Goal: Task Accomplishment & Management: Use online tool/utility

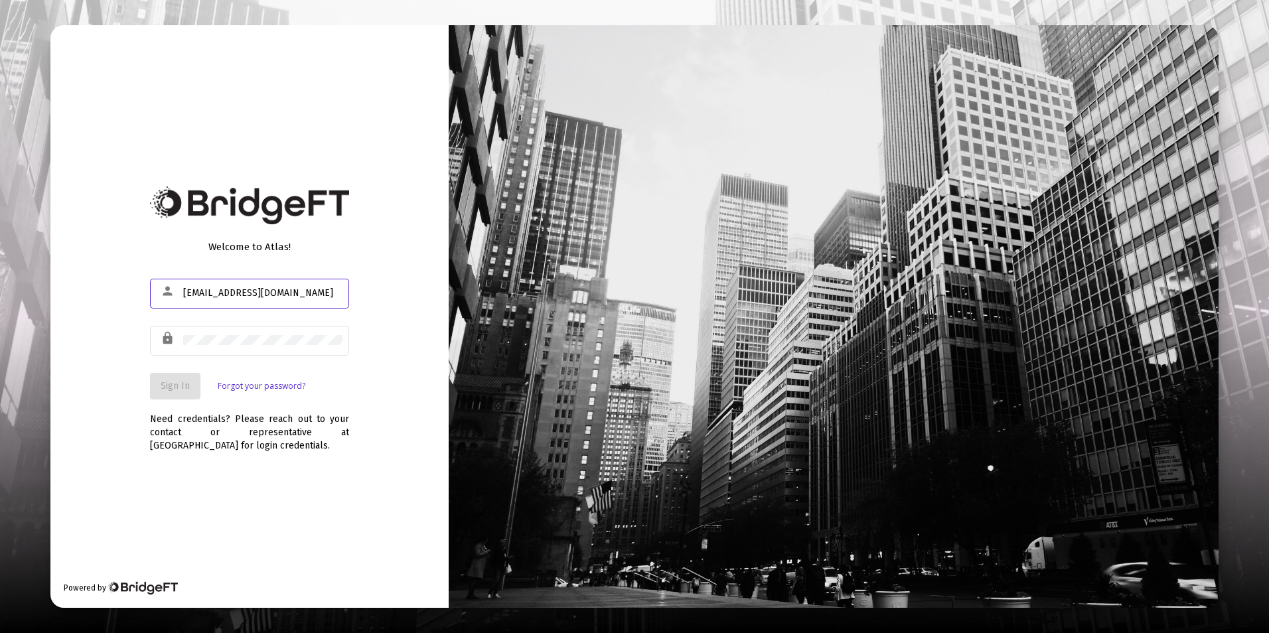
type input "[EMAIL_ADDRESS][DOMAIN_NAME]"
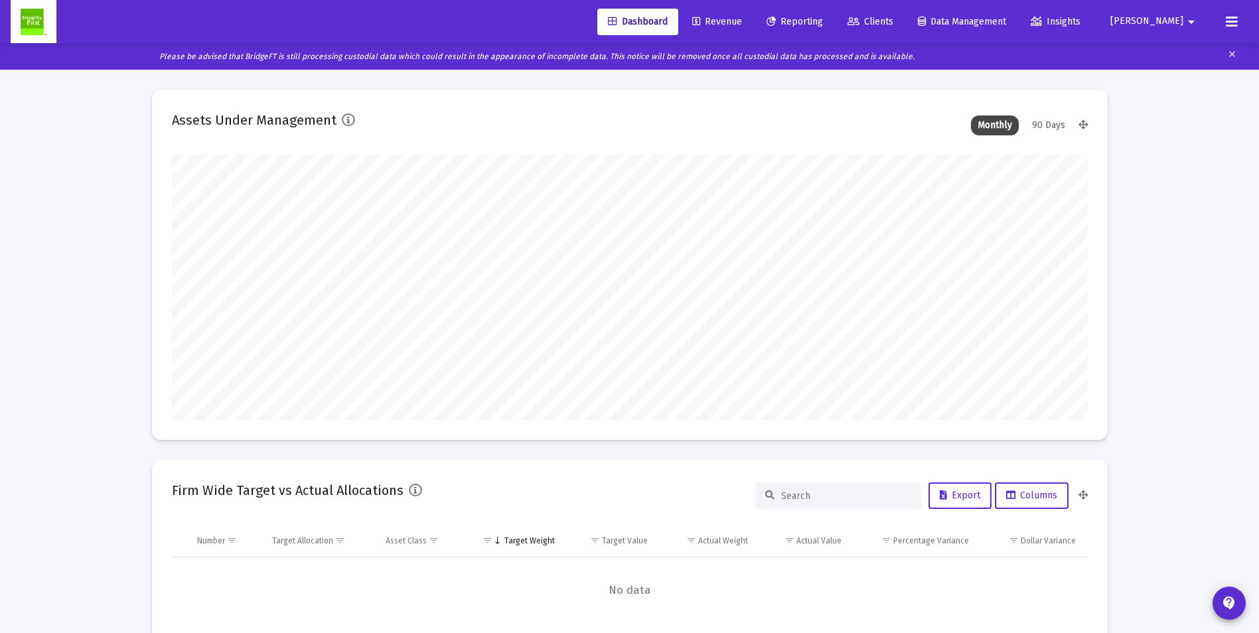
scroll to position [265, 916]
type input "[DATE]"
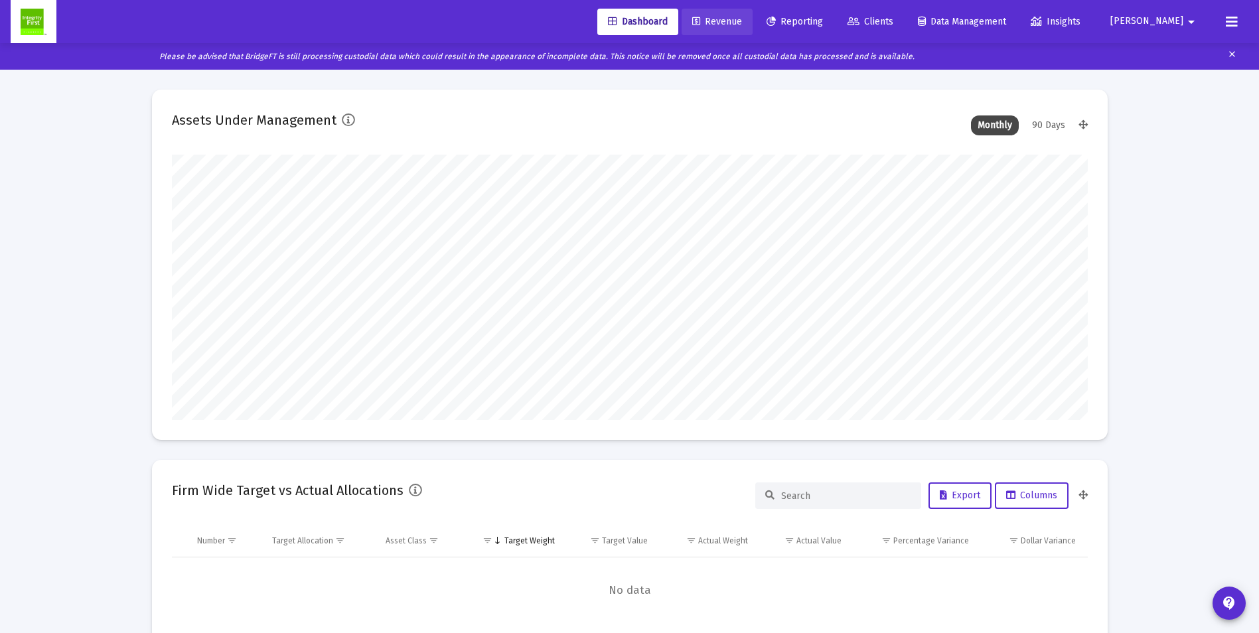
click at [742, 17] on span "Revenue" at bounding box center [717, 21] width 50 height 11
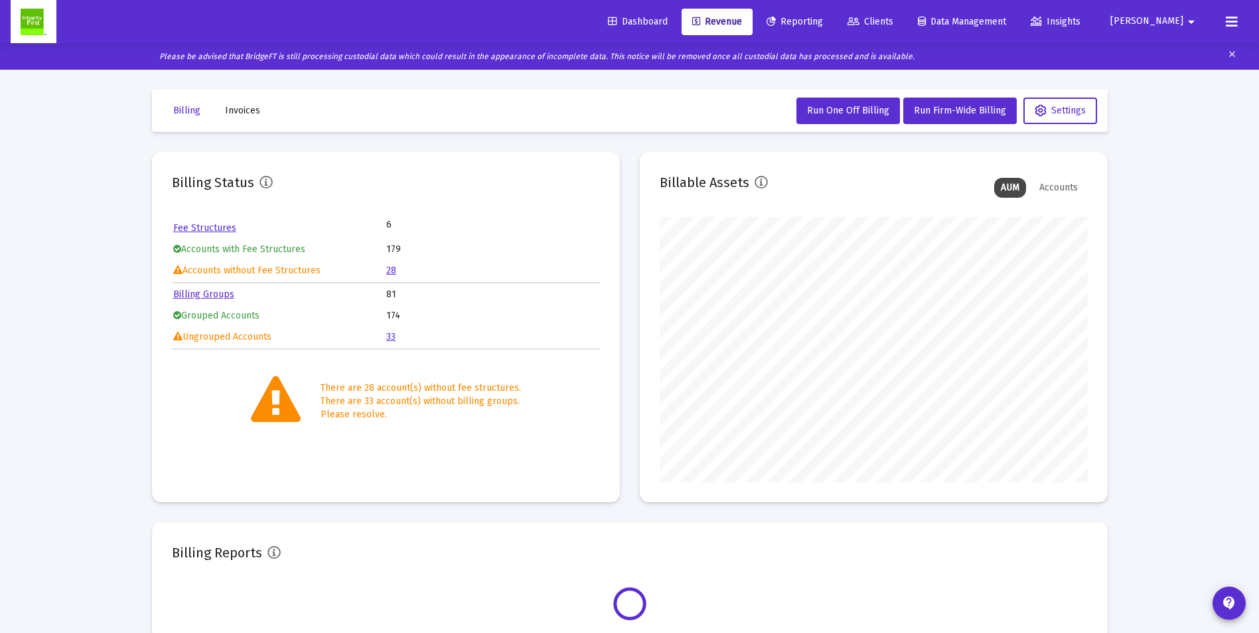
scroll to position [265, 428]
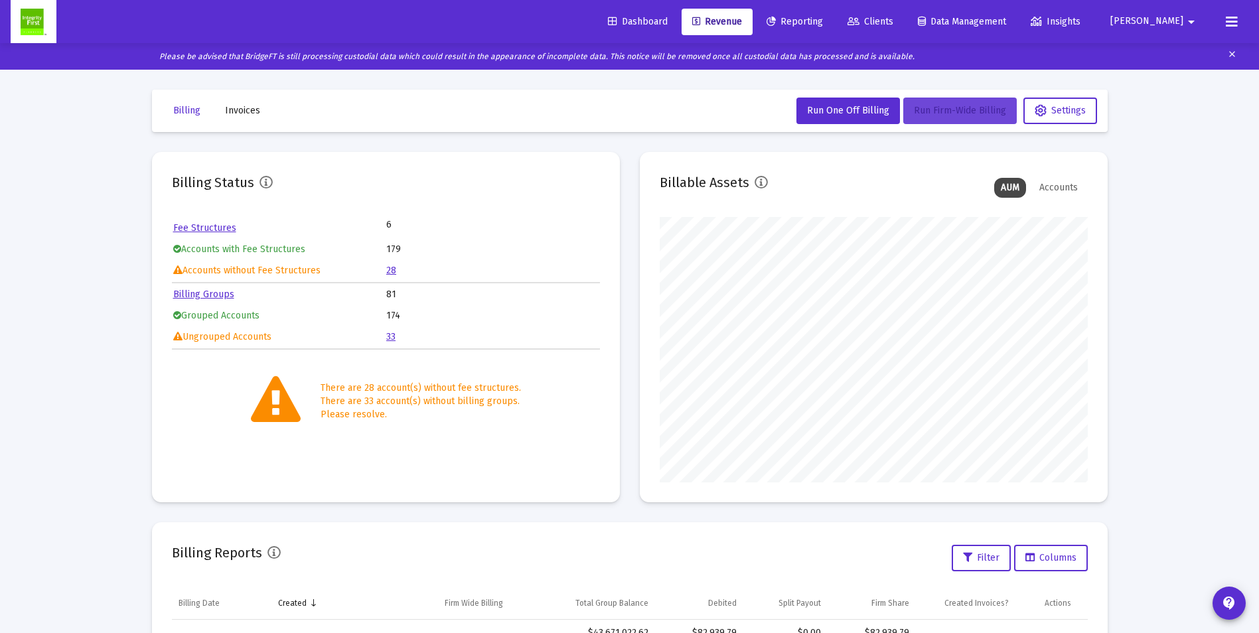
click at [944, 111] on span "Run Firm-Wide Billing" at bounding box center [960, 110] width 92 height 11
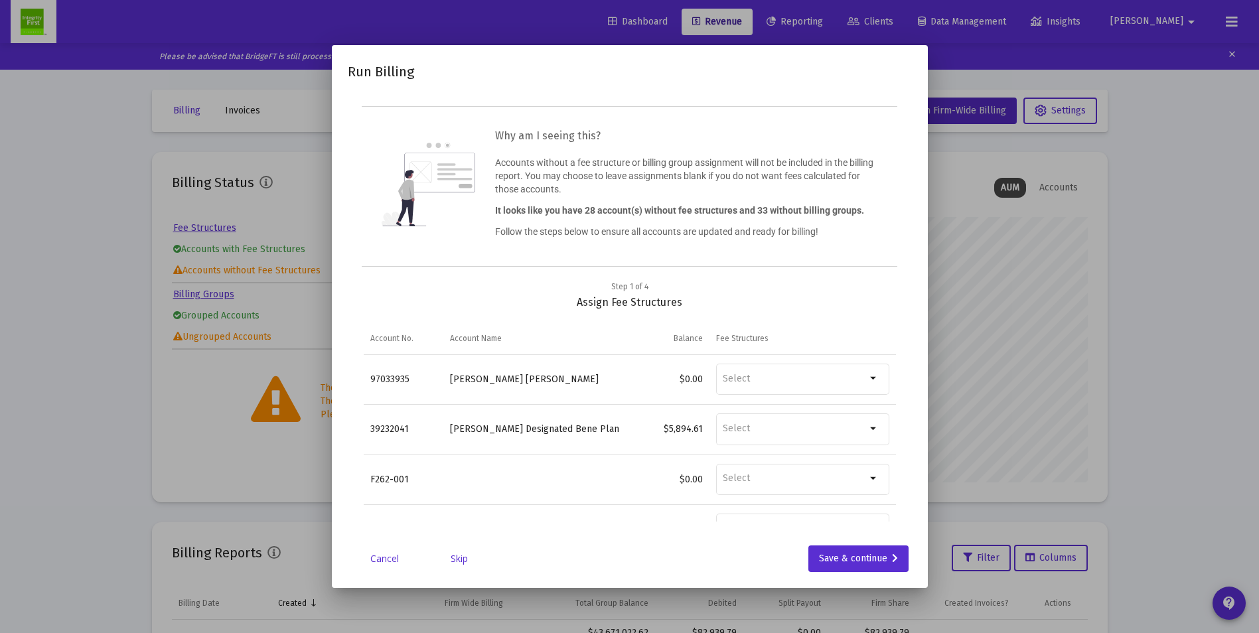
click at [465, 563] on link "Skip" at bounding box center [459, 558] width 66 height 13
click at [463, 563] on link "Skip" at bounding box center [459, 558] width 66 height 13
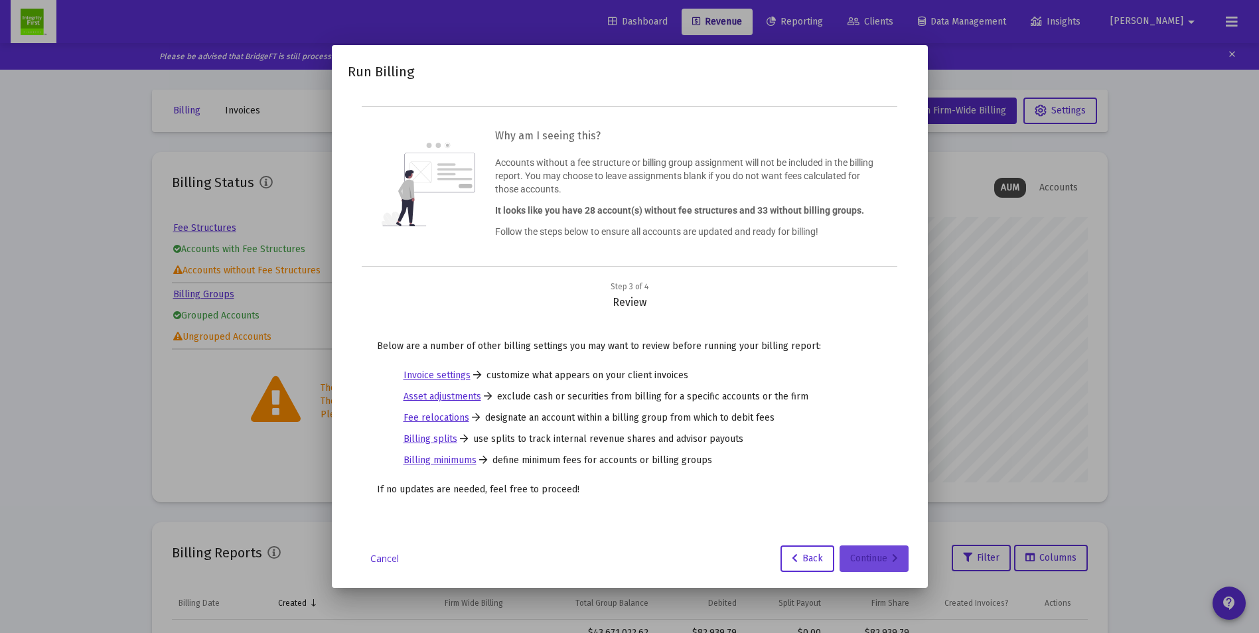
click at [877, 562] on div "Continue" at bounding box center [874, 559] width 48 height 27
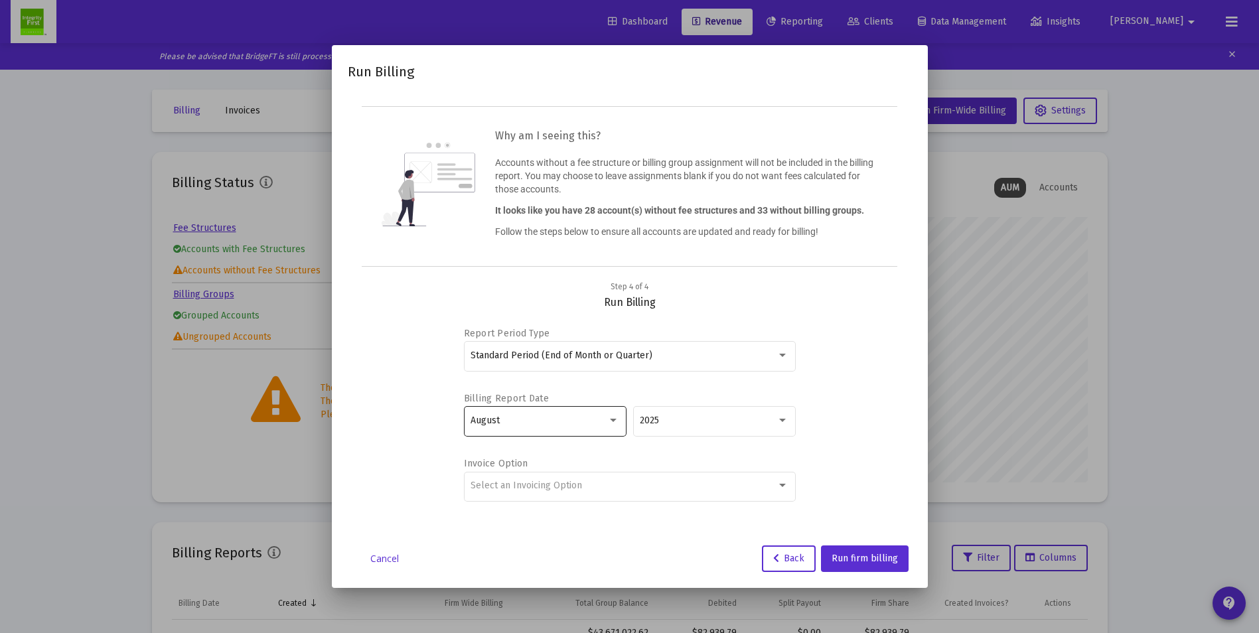
click at [555, 425] on div "August" at bounding box center [539, 420] width 137 height 11
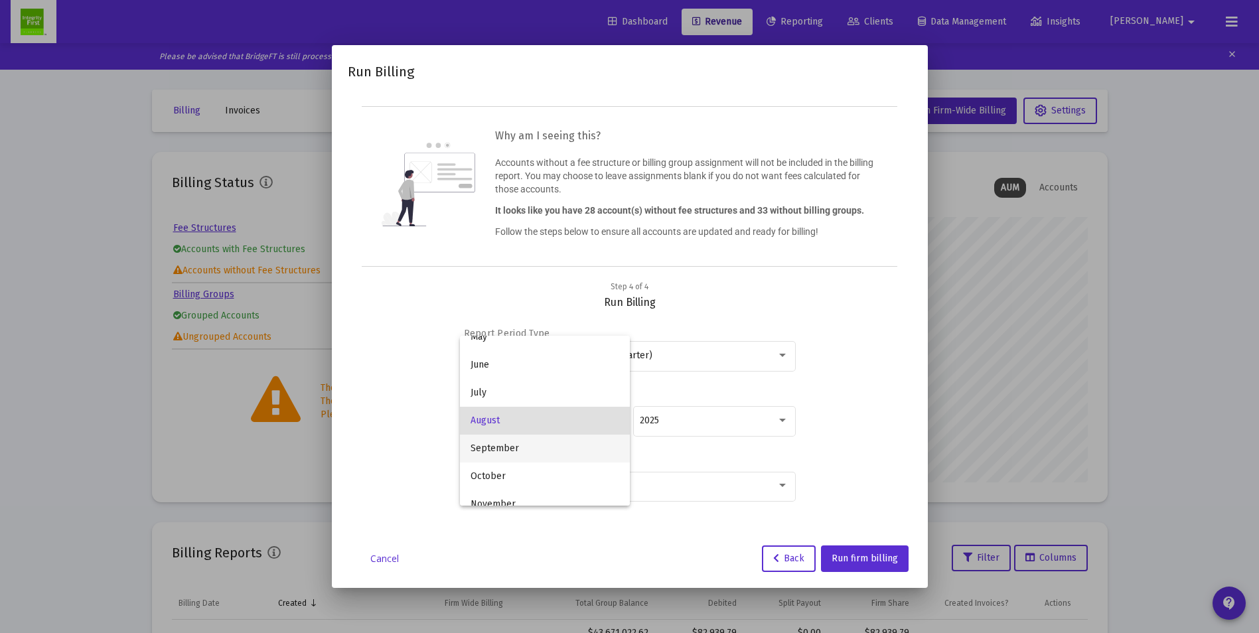
click at [507, 449] on span "September" at bounding box center [545, 449] width 149 height 28
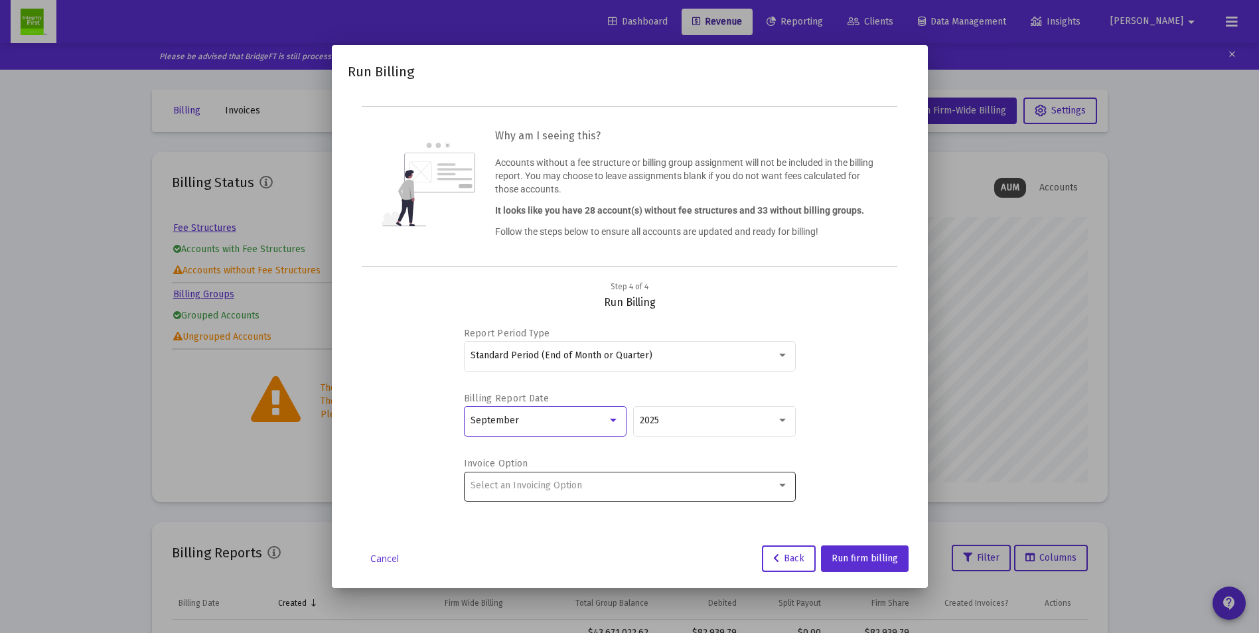
click at [692, 494] on div "Select an Invoicing Option" at bounding box center [630, 485] width 318 height 33
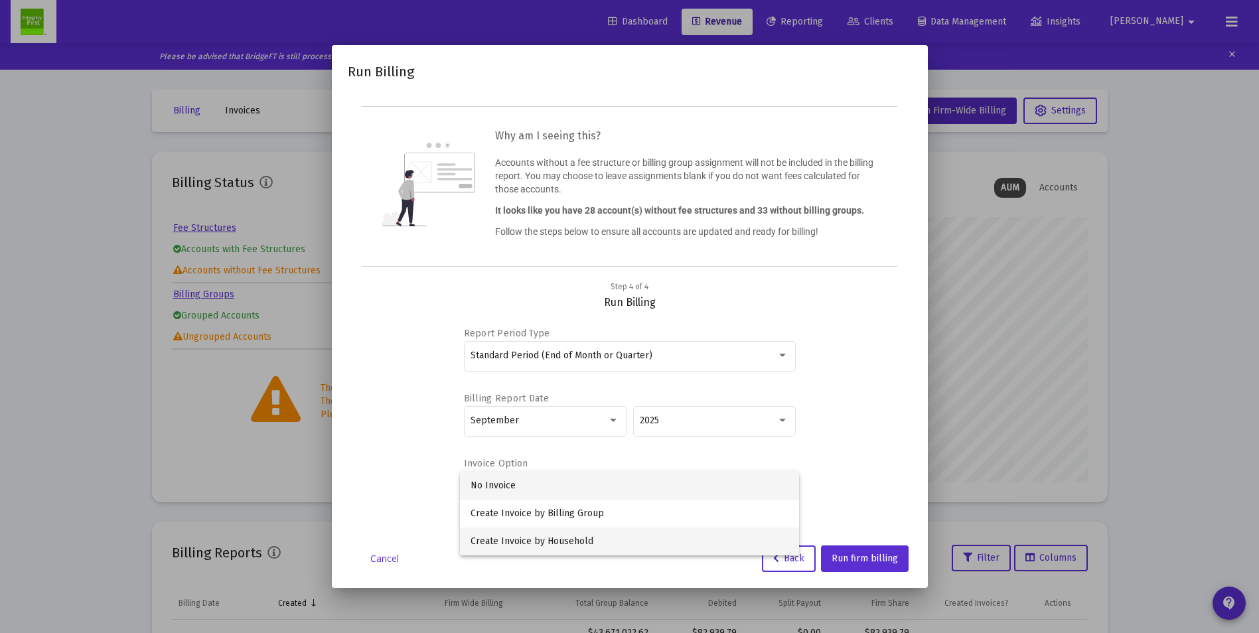
click at [572, 533] on span "Create Invoice by Household" at bounding box center [630, 542] width 318 height 28
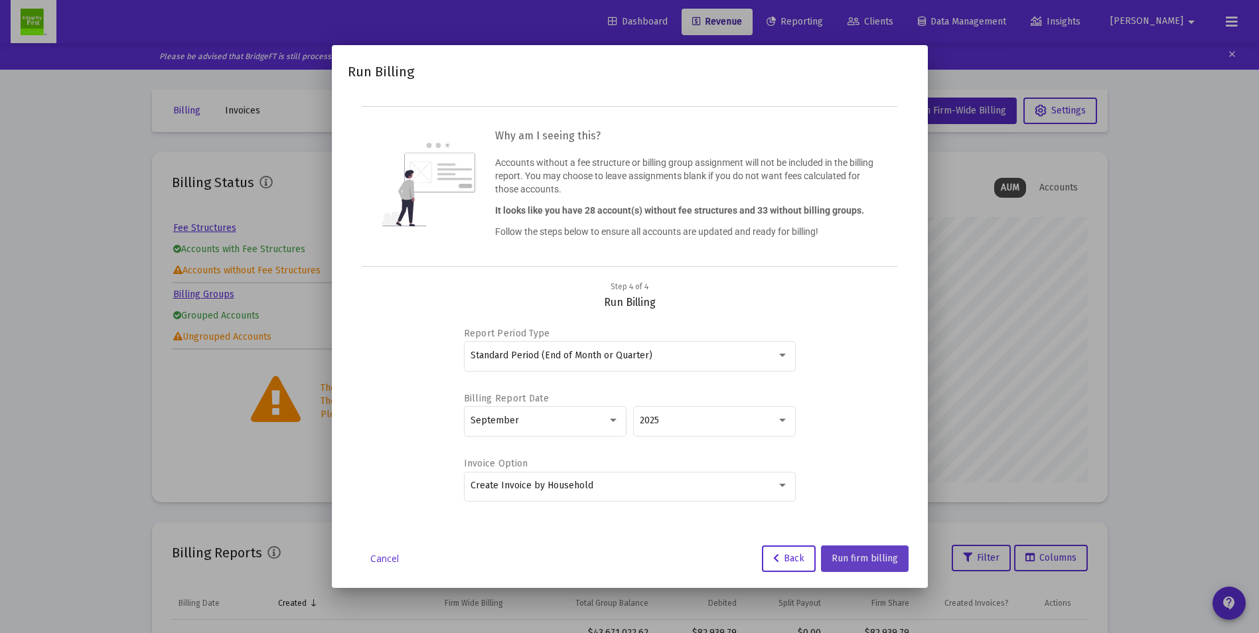
click at [861, 552] on button "Run firm billing" at bounding box center [865, 559] width 88 height 27
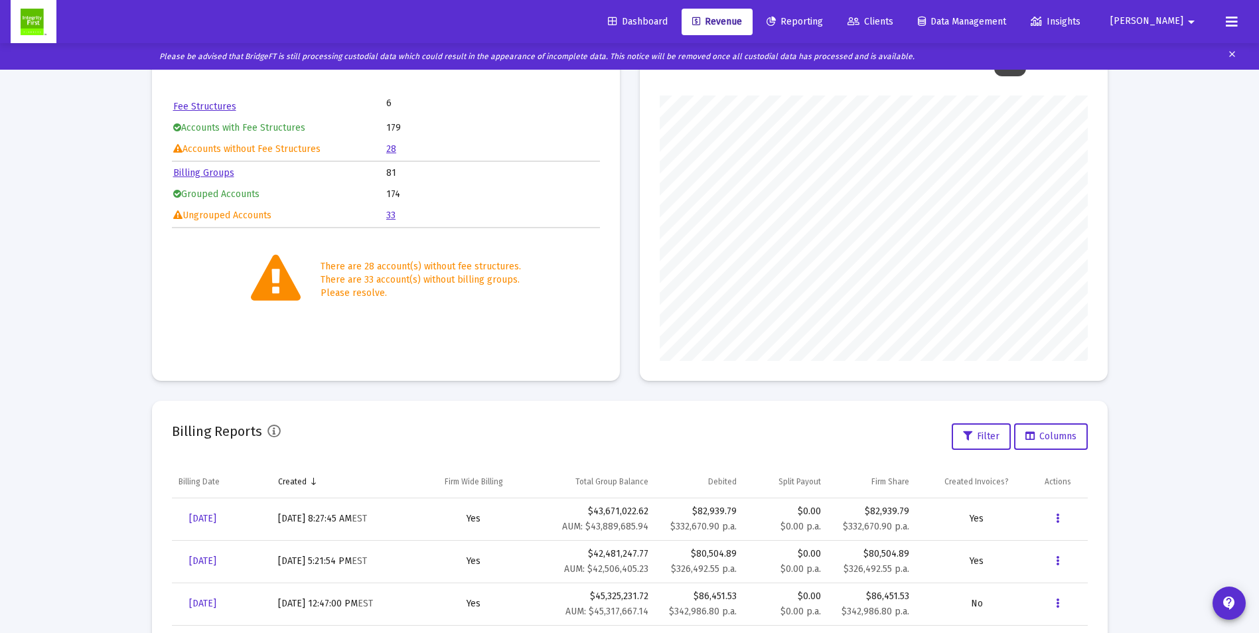
scroll to position [143, 0]
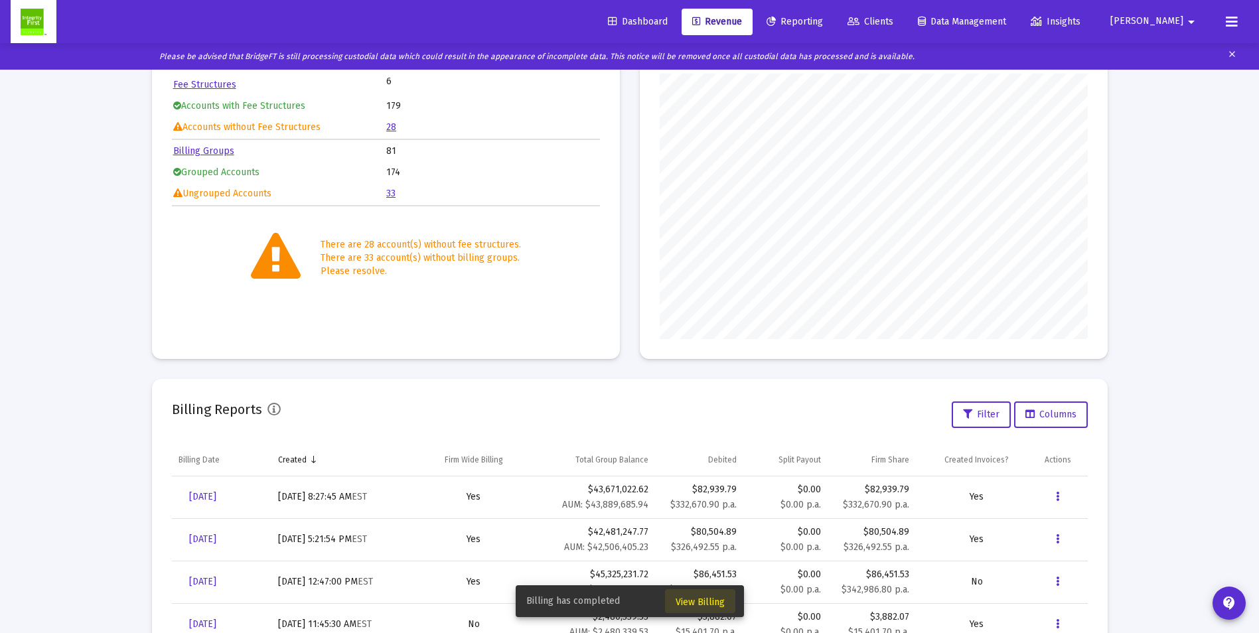
click at [703, 601] on span "View Billing" at bounding box center [700, 602] width 49 height 11
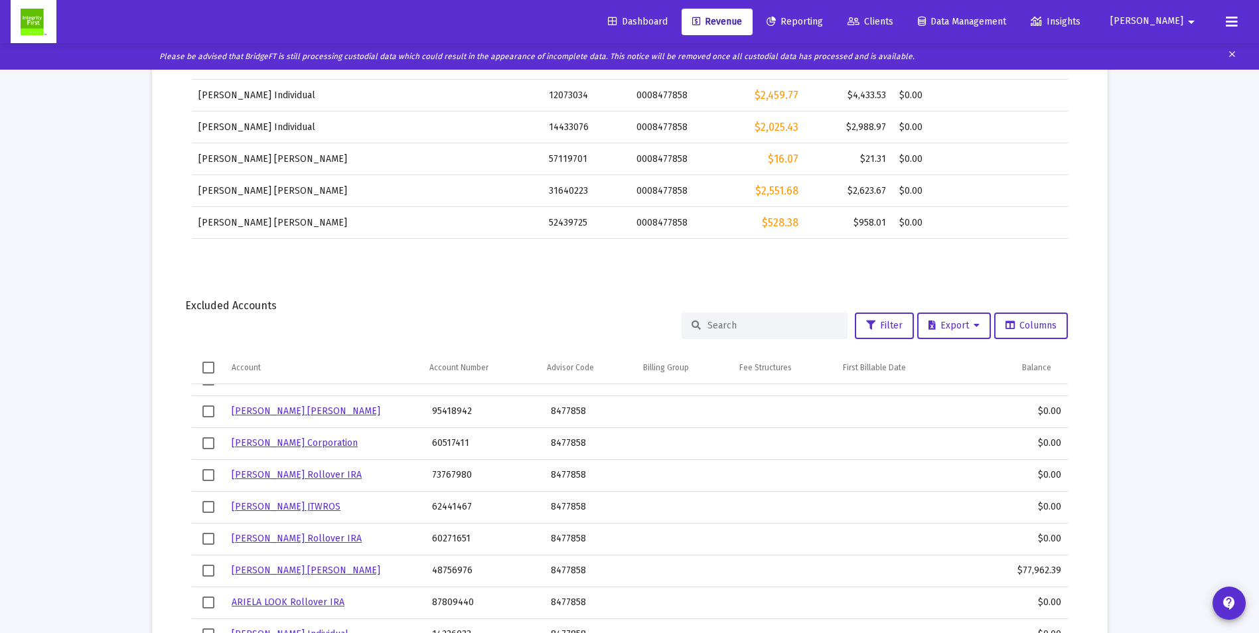
scroll to position [1132, 0]
